Goal: Task Accomplishment & Management: Use online tool/utility

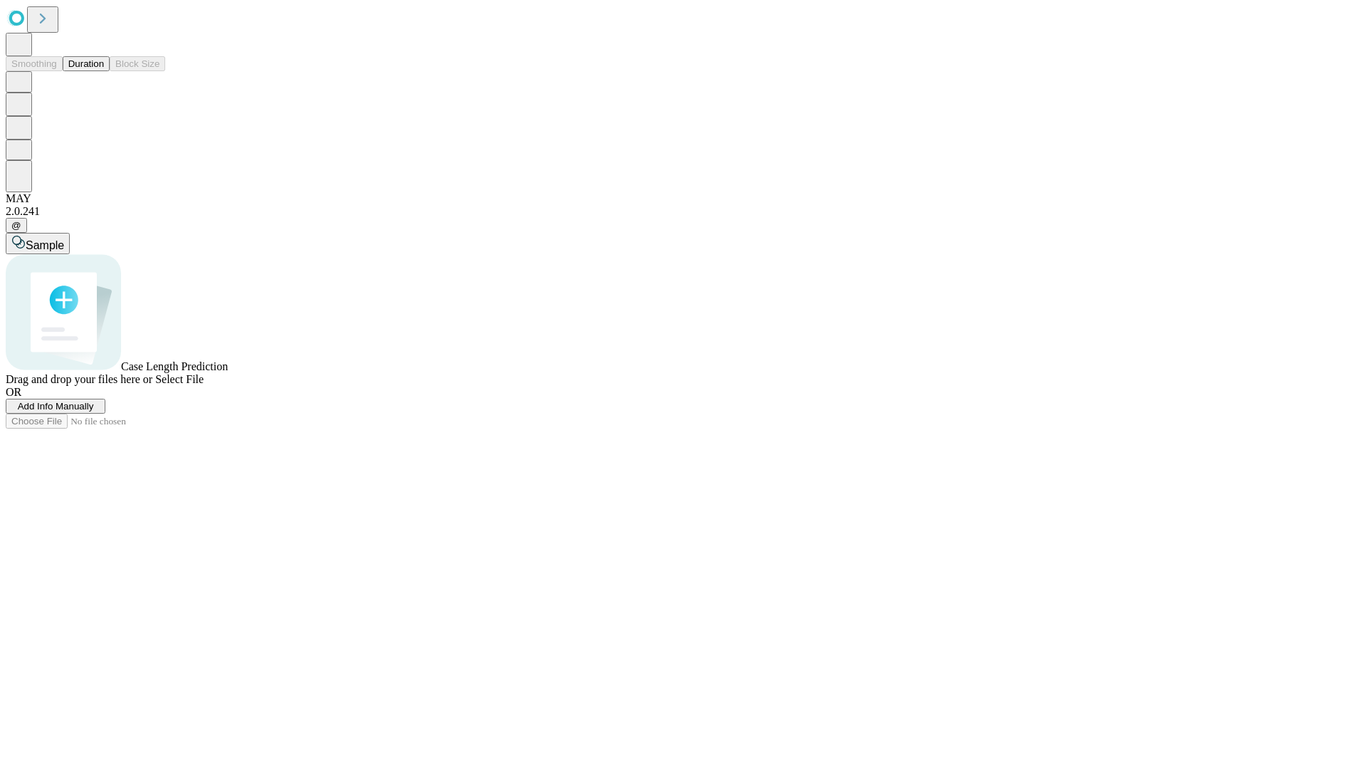
click at [104, 71] on button "Duration" at bounding box center [86, 63] width 47 height 15
click at [94, 412] on span "Add Info Manually" at bounding box center [56, 406] width 76 height 11
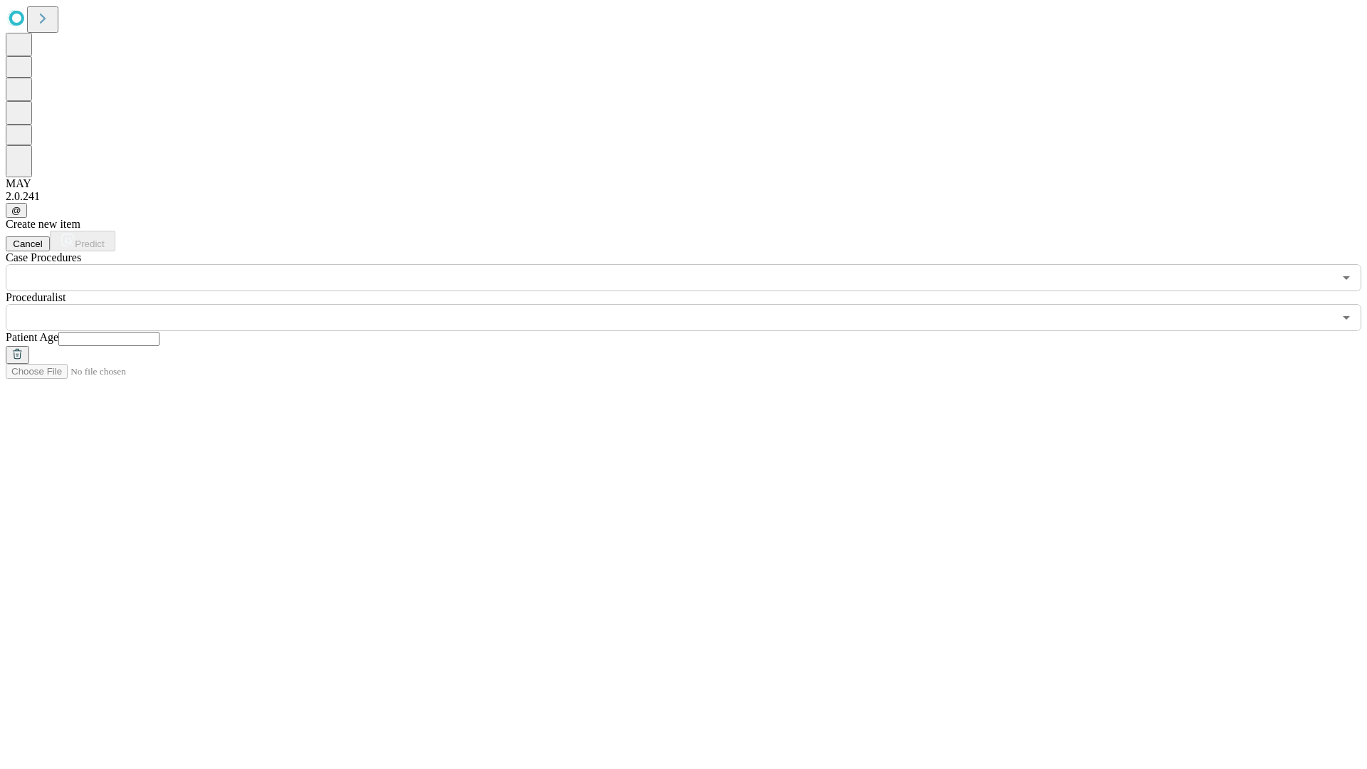
click at [160, 332] on input "text" at bounding box center [108, 339] width 101 height 14
type input "*"
click at [694, 304] on input "text" at bounding box center [670, 317] width 1328 height 27
